Goal: Information Seeking & Learning: Find contact information

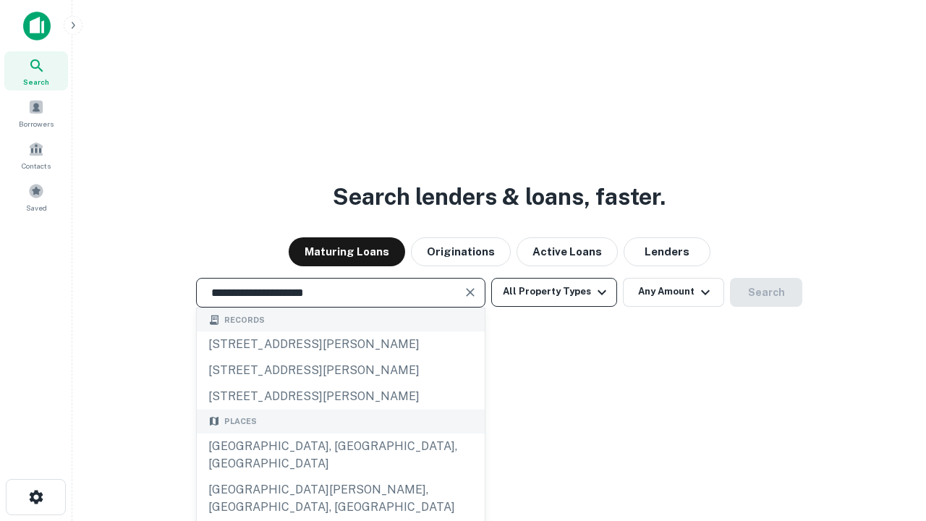
click at [340, 477] on div "[GEOGRAPHIC_DATA], [GEOGRAPHIC_DATA], [GEOGRAPHIC_DATA]" at bounding box center [341, 455] width 288 height 43
click at [554, 292] on button "All Property Types" at bounding box center [554, 292] width 126 height 29
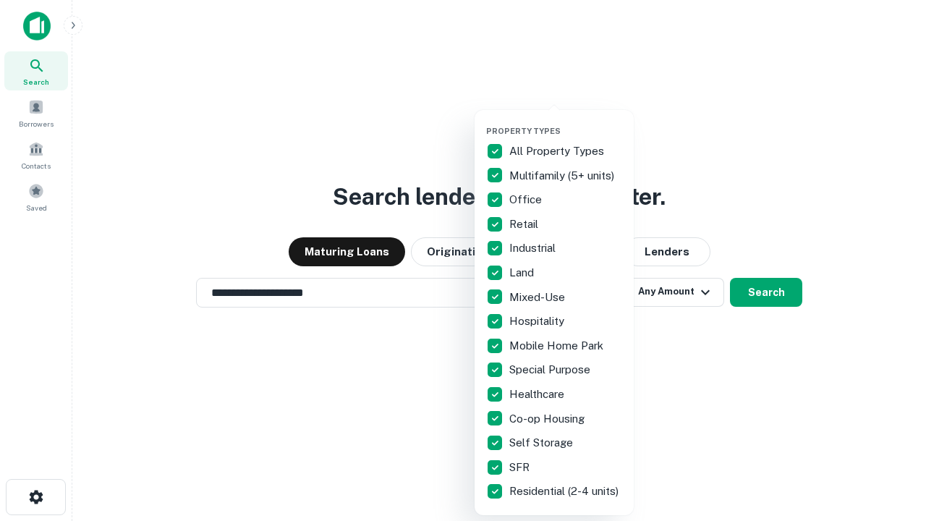
type input "**********"
click at [566, 122] on button "button" at bounding box center [565, 122] width 159 height 1
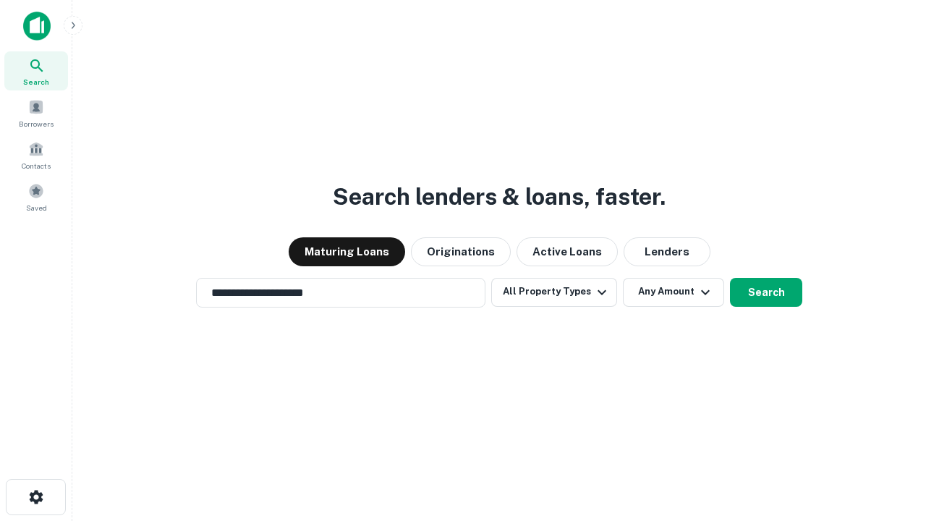
scroll to position [22, 0]
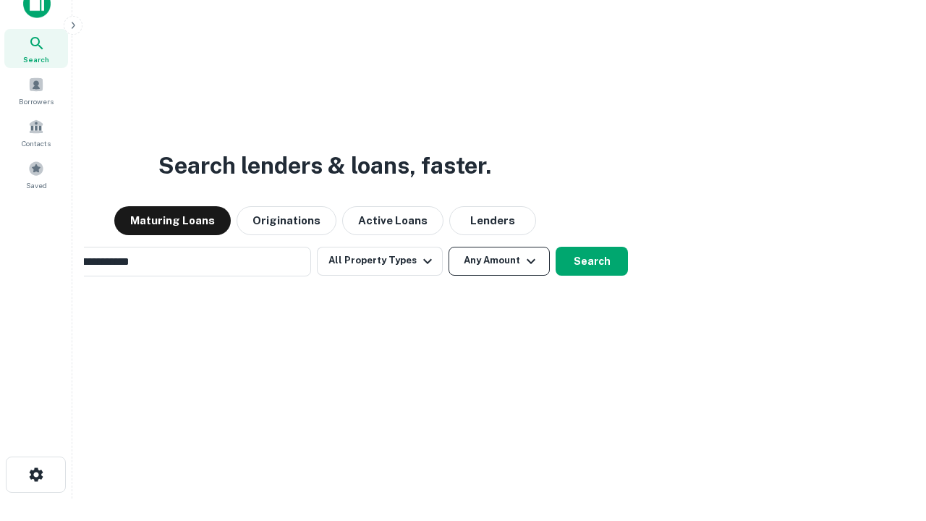
click at [449, 247] on button "Any Amount" at bounding box center [499, 261] width 101 height 29
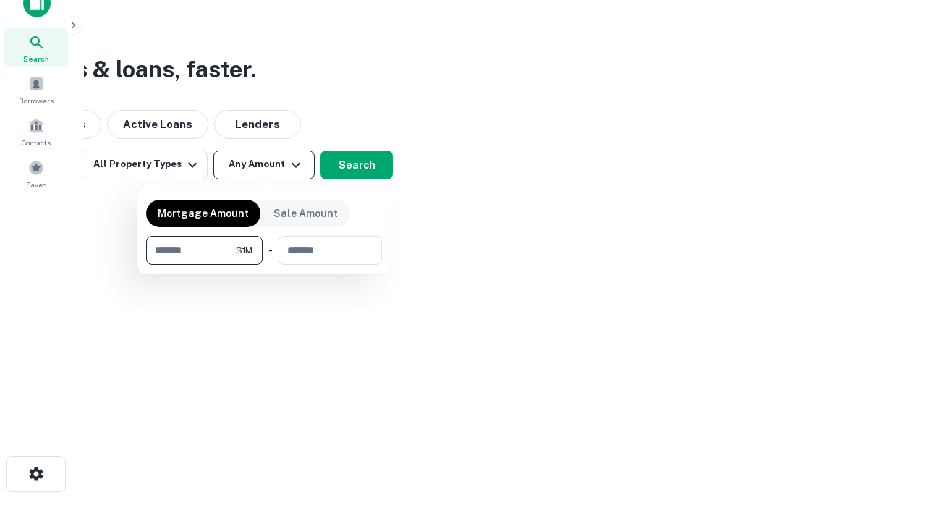
type input "*******"
click at [264, 265] on button "button" at bounding box center [264, 265] width 236 height 1
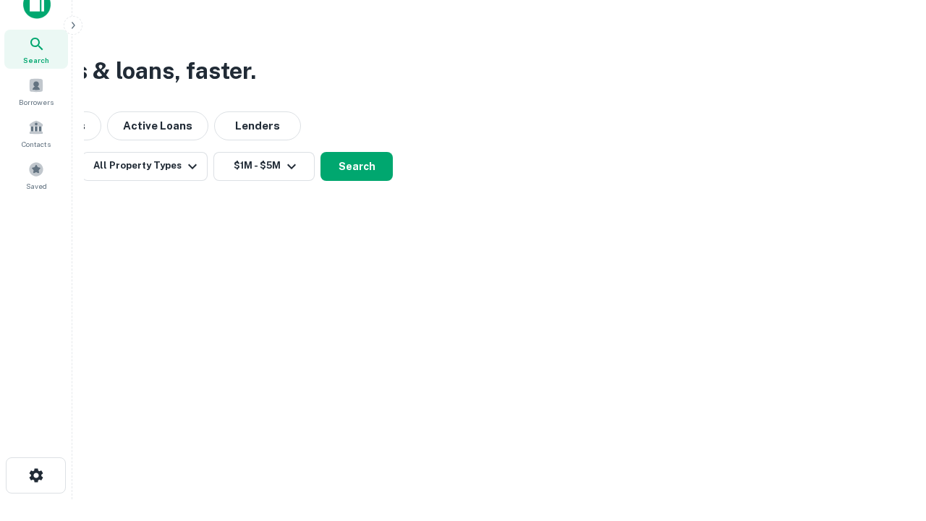
scroll to position [9, 267]
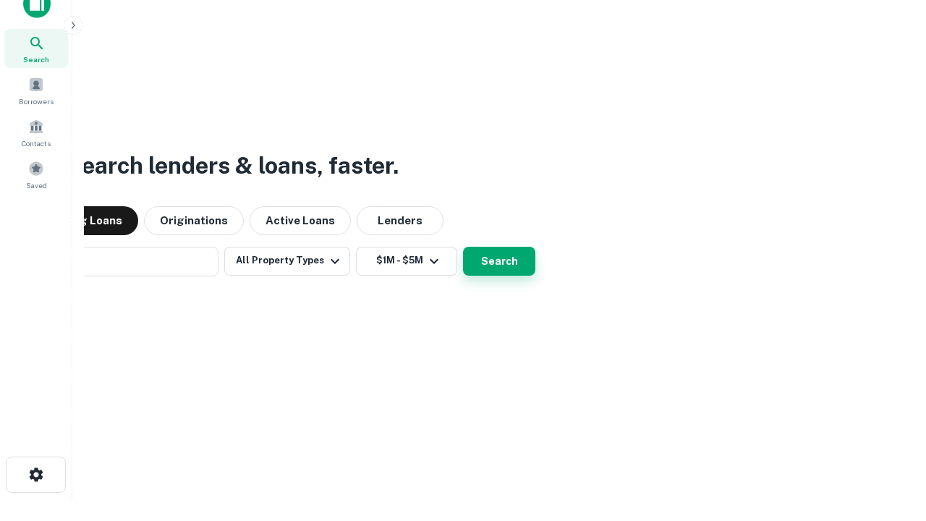
click at [463, 247] on button "Search" at bounding box center [499, 261] width 72 height 29
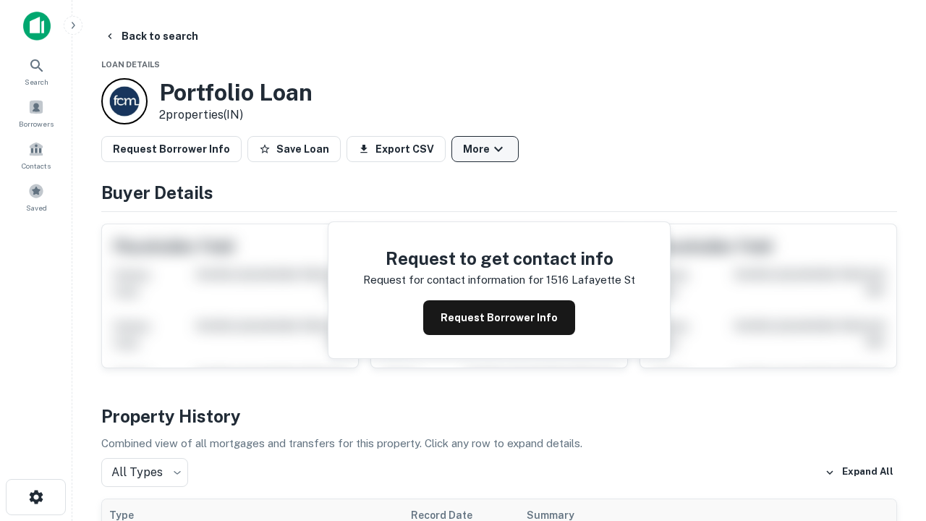
click at [485, 149] on button "More" at bounding box center [485, 149] width 67 height 26
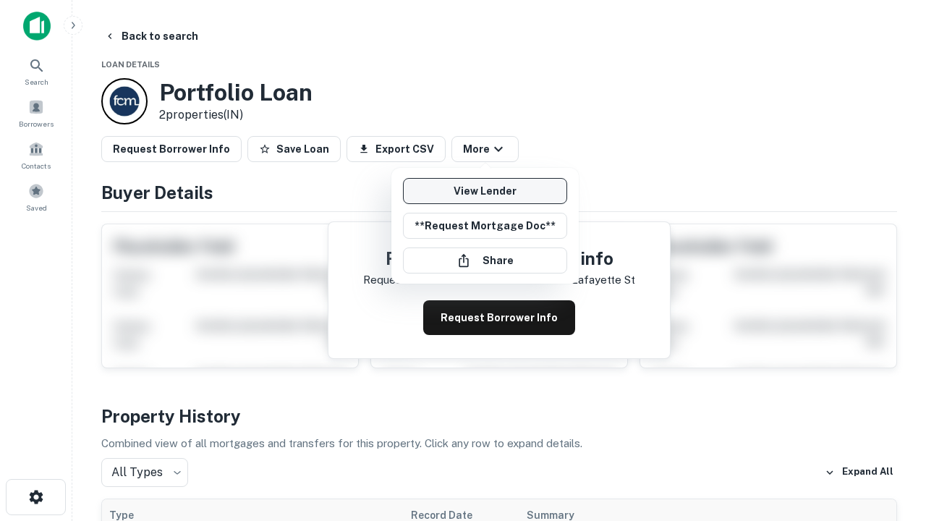
click at [485, 191] on link "View Lender" at bounding box center [485, 191] width 164 height 26
